Goal: Task Accomplishment & Management: Use online tool/utility

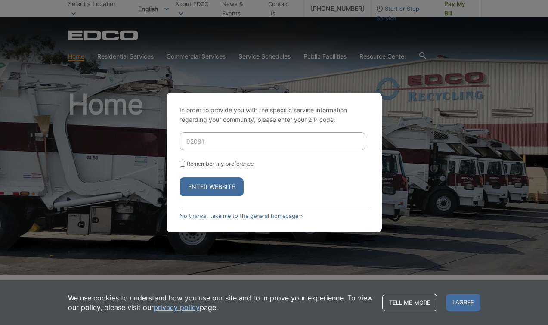
type input "92081"
click at [211, 187] on button "Enter Website" at bounding box center [212, 186] width 64 height 19
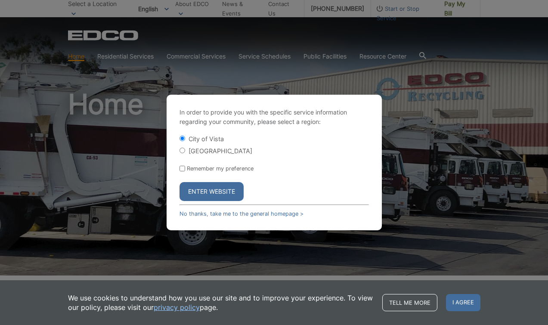
click at [220, 188] on button "Enter Website" at bounding box center [212, 191] width 64 height 19
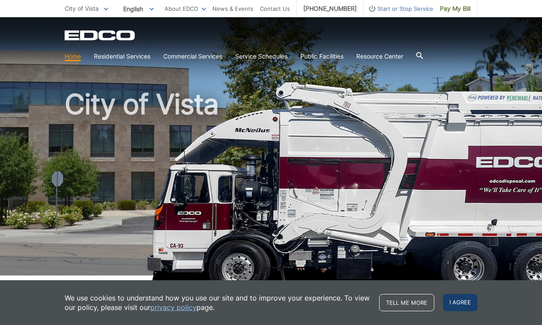
click at [454, 300] on span "I agree" at bounding box center [460, 302] width 34 height 17
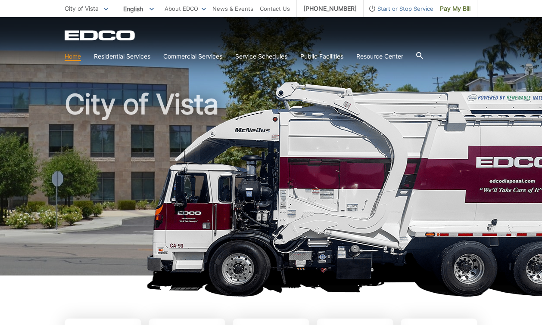
click at [424, 185] on h1 "City of Vista" at bounding box center [271, 184] width 413 height 189
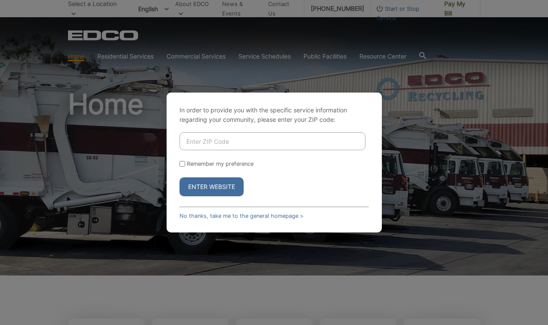
click at [266, 138] on input "Enter ZIP Code" at bounding box center [273, 141] width 186 height 18
type input "92081"
click at [241, 160] on form "92081 Remember my preference Enter Website" at bounding box center [274, 164] width 189 height 64
click at [183, 165] on input "Remember my preference" at bounding box center [183, 164] width 6 height 6
checkbox input "true"
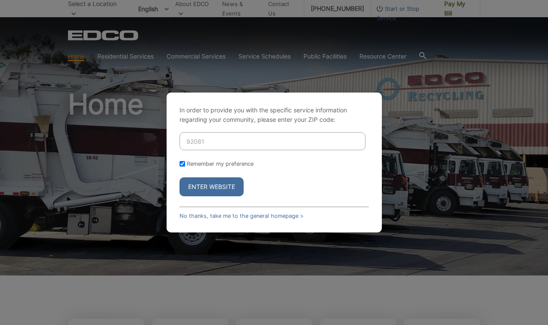
checkbox input "true"
click at [192, 189] on button "Enter Website" at bounding box center [212, 186] width 64 height 19
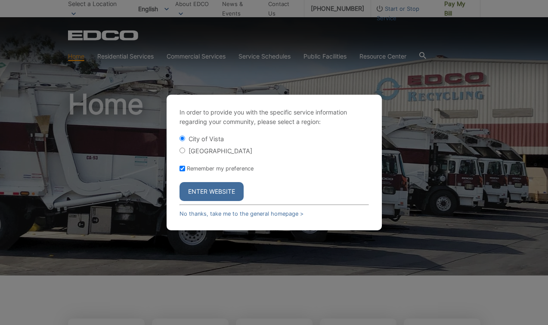
click at [206, 191] on button "Enter Website" at bounding box center [212, 191] width 64 height 19
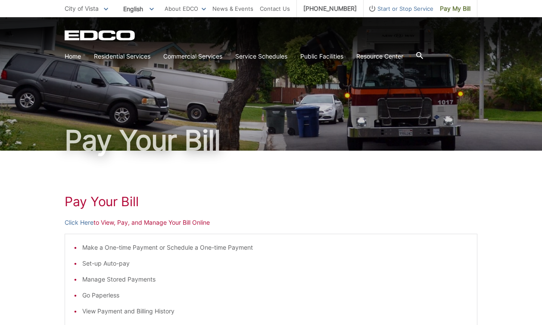
click at [114, 223] on p "Click Here to View, Pay, and Manage Your Bill Online" at bounding box center [271, 222] width 413 height 9
click at [84, 223] on link "Click Here" at bounding box center [79, 222] width 29 height 9
